Goal: Information Seeking & Learning: Compare options

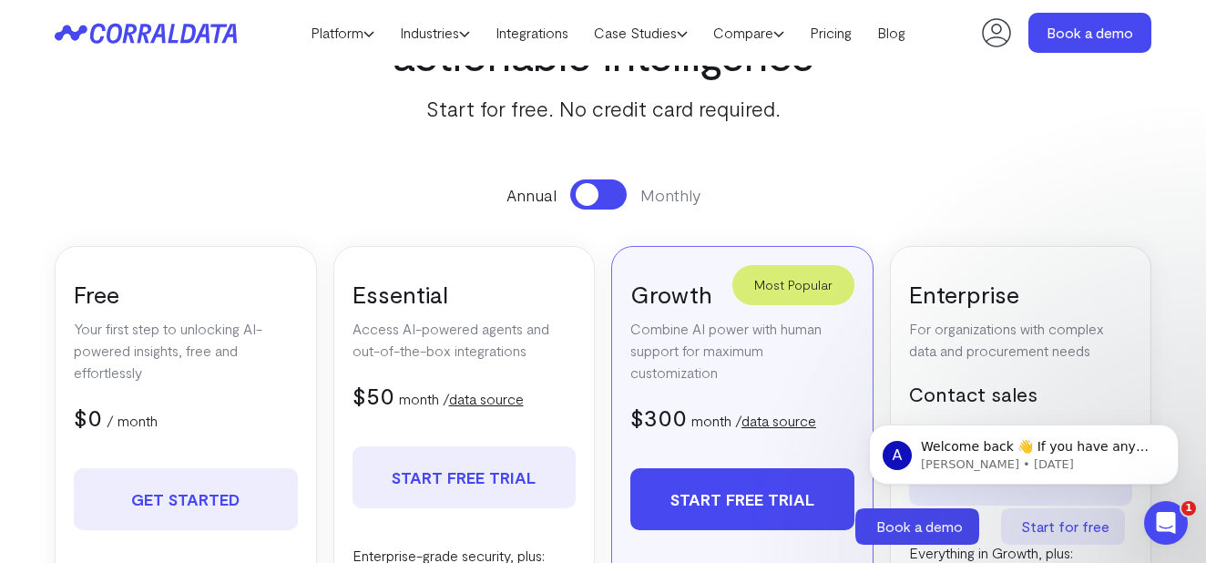
scroll to position [340, 0]
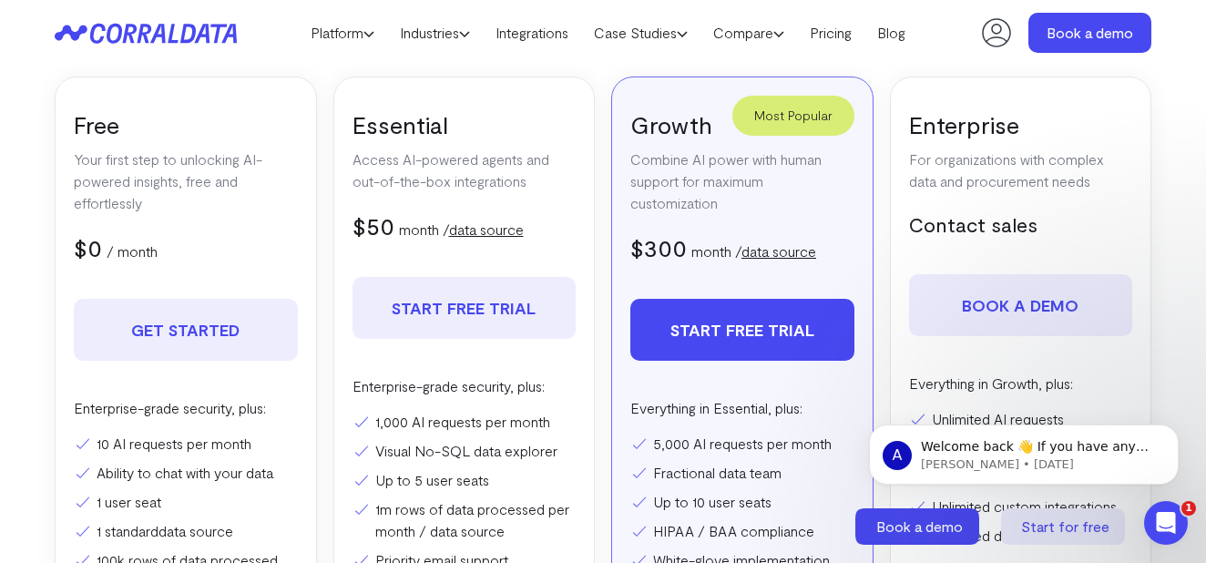
scroll to position [351, 0]
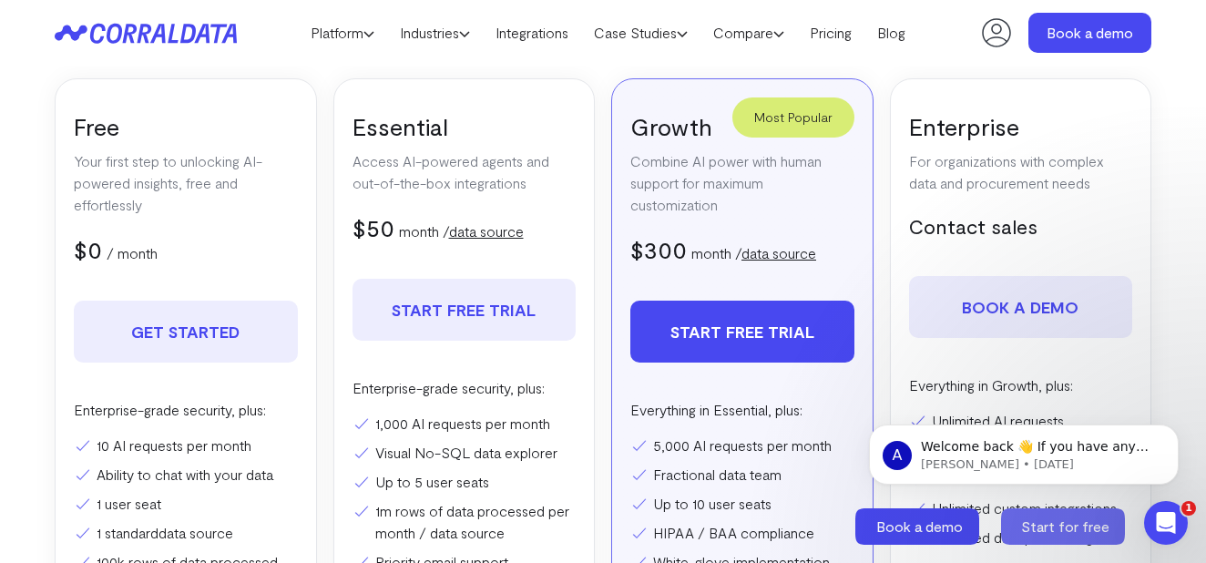
click at [1110, 523] on icon at bounding box center [1063, 526] width 124 height 36
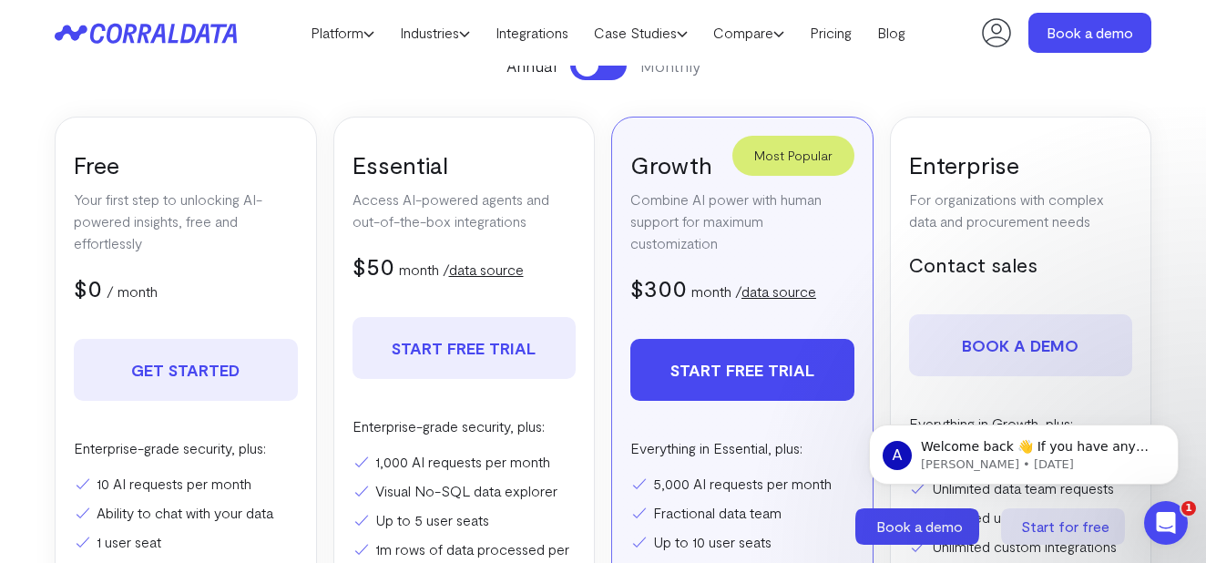
scroll to position [351, 0]
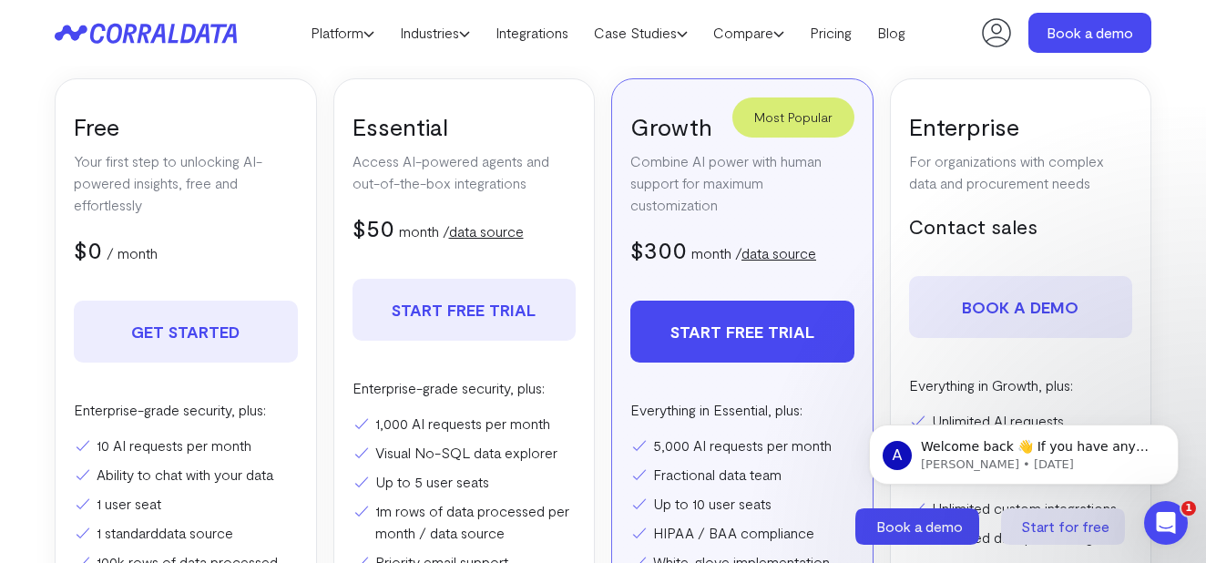
click at [797, 250] on link "data source" at bounding box center [778, 252] width 75 height 17
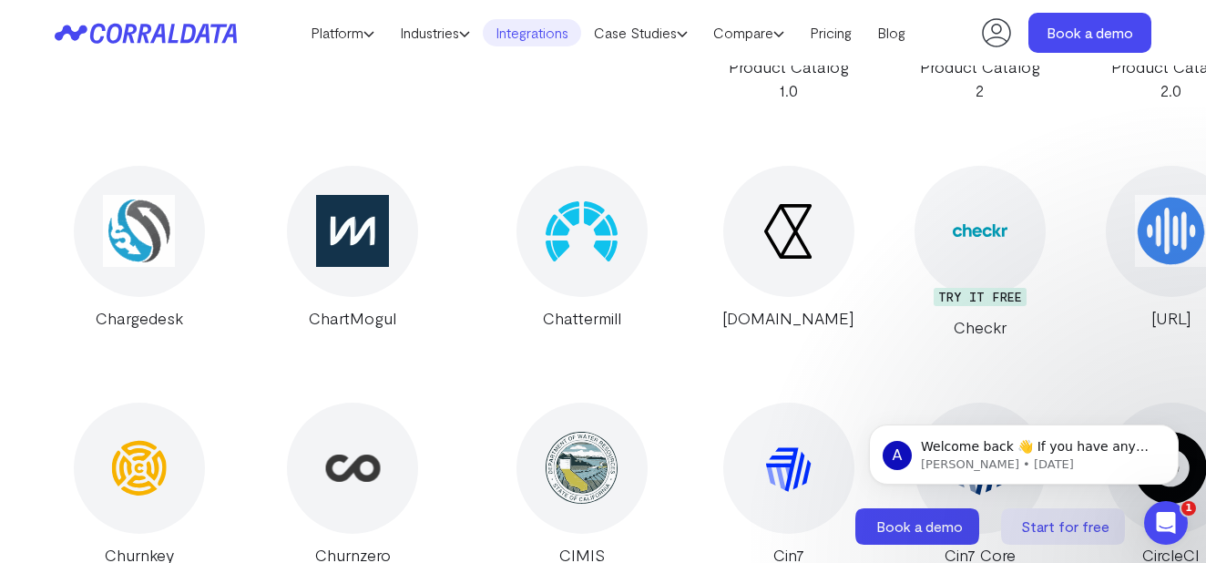
scroll to position [6348, 0]
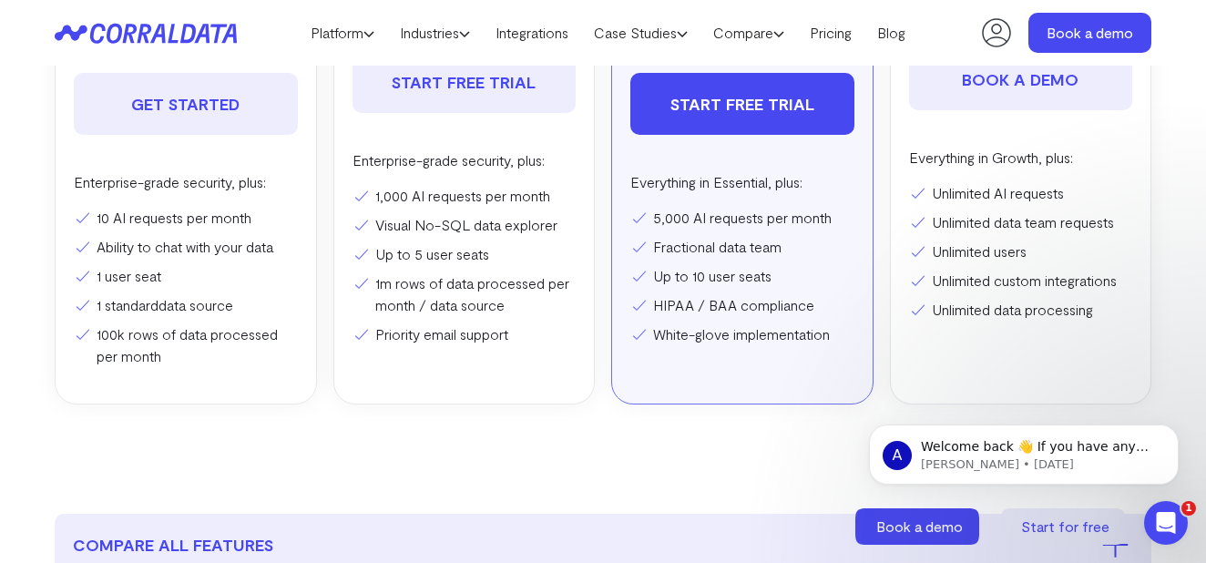
scroll to position [7, 0]
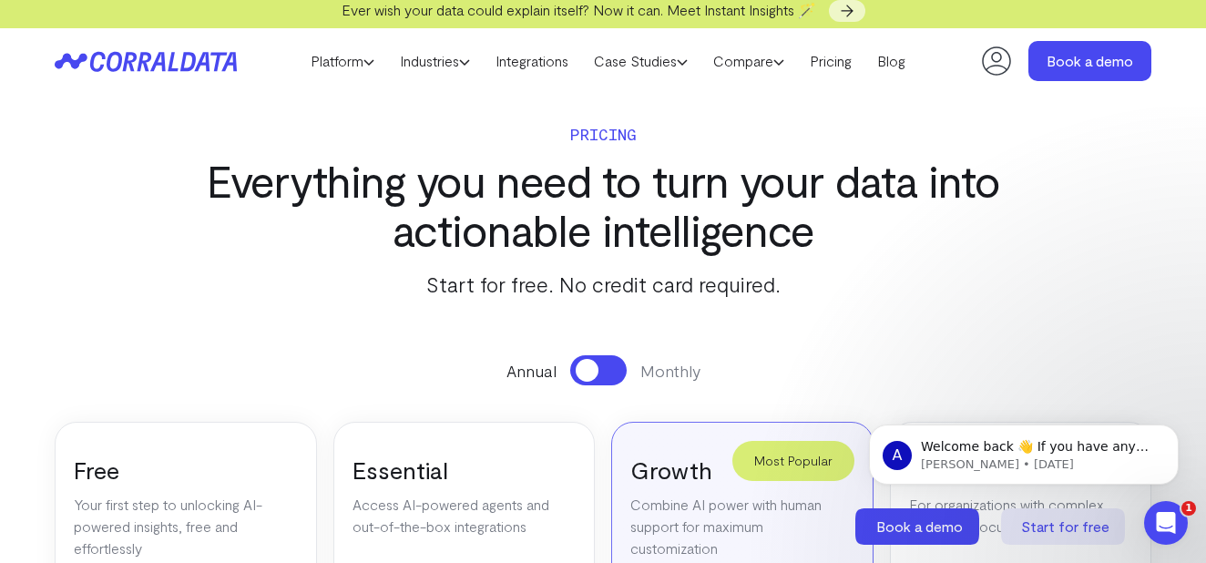
click at [838, 78] on header "Platform AI Reporting Use AI to effortlessly answer any business questions from…" at bounding box center [603, 61] width 1096 height 66
click at [841, 63] on link "Pricing" at bounding box center [830, 60] width 67 height 27
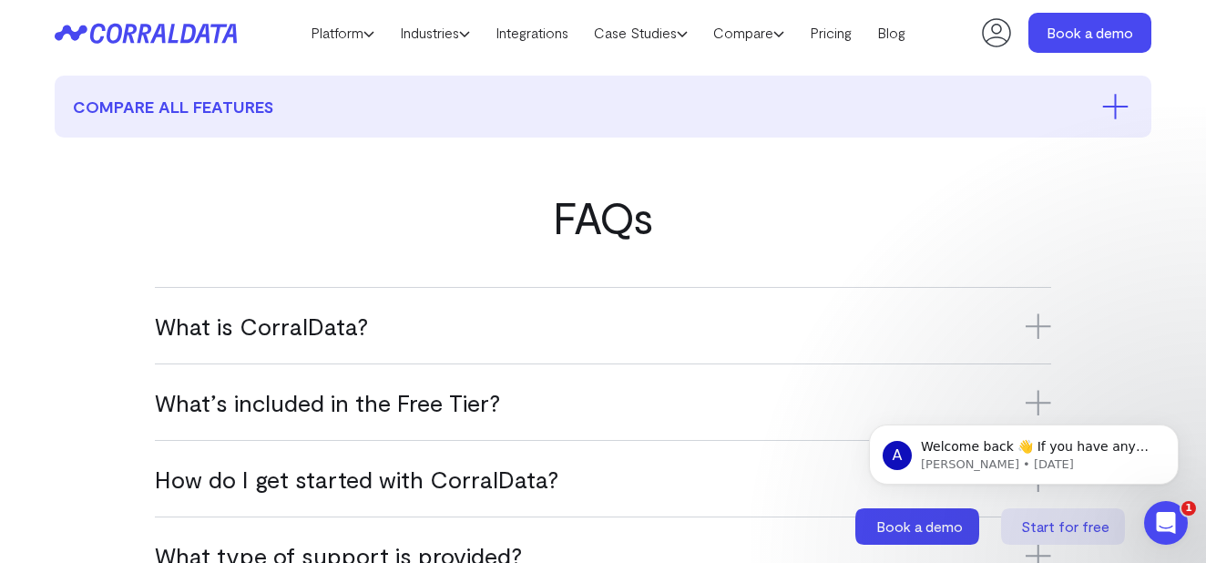
scroll to position [1022, 0]
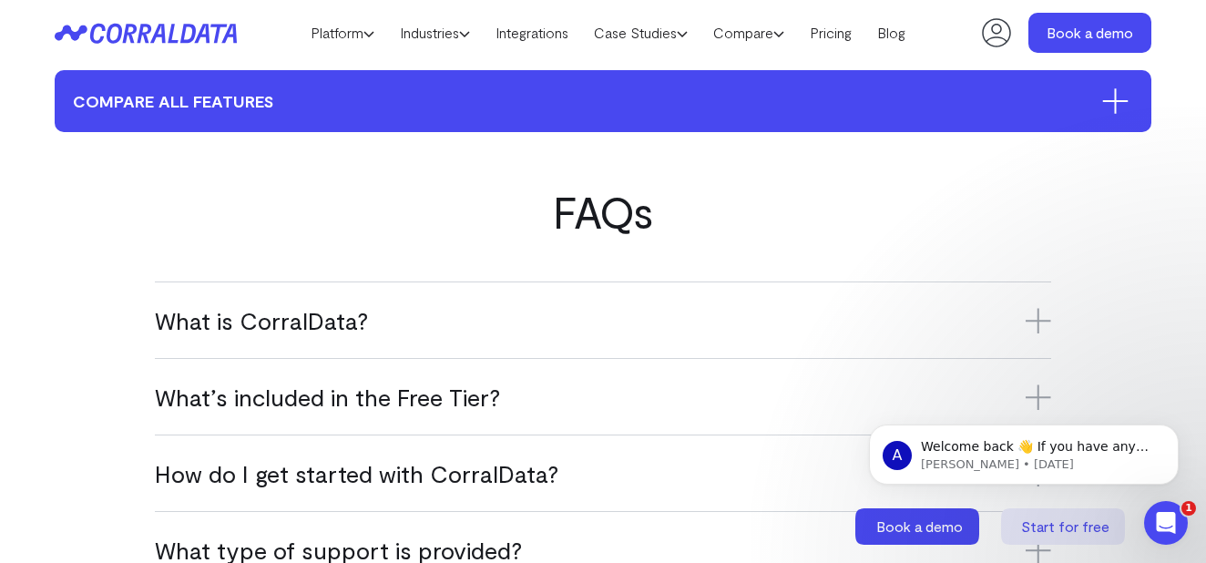
click at [197, 99] on button "compare all features" at bounding box center [603, 101] width 1096 height 62
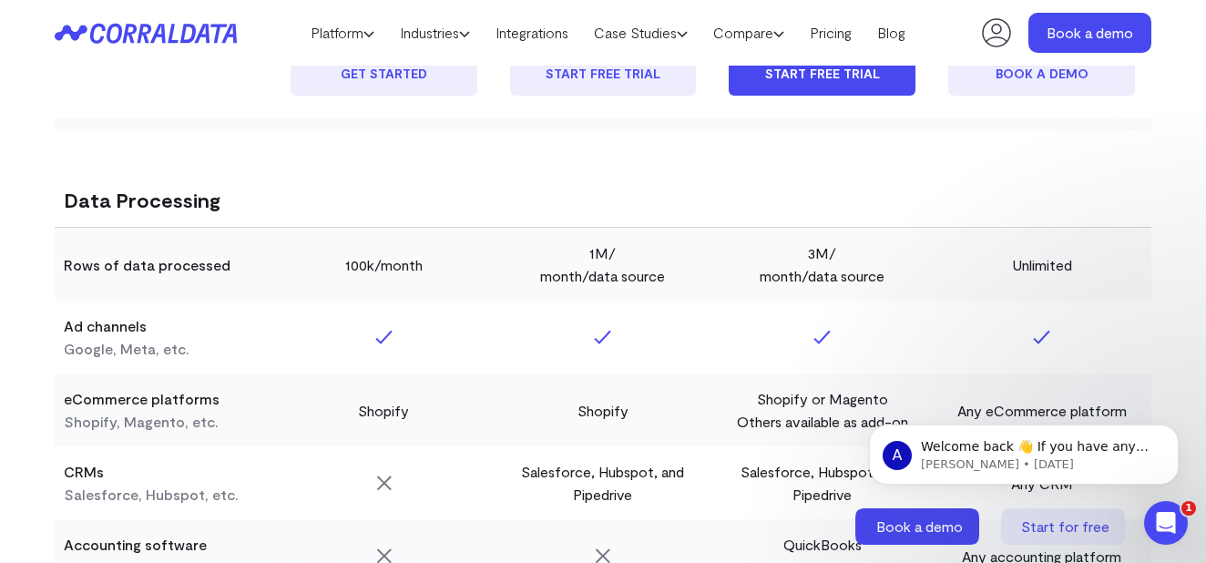
scroll to position [1616, 0]
